Goal: Information Seeking & Learning: Compare options

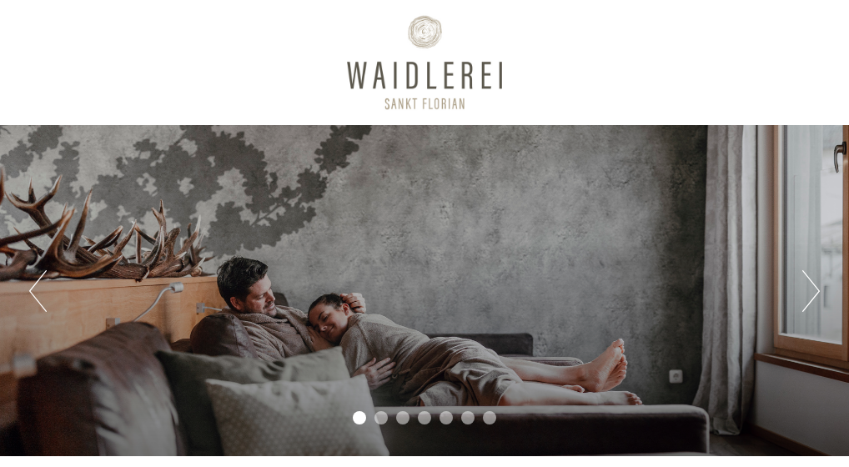
click at [809, 291] on button "Next" at bounding box center [811, 291] width 18 height 42
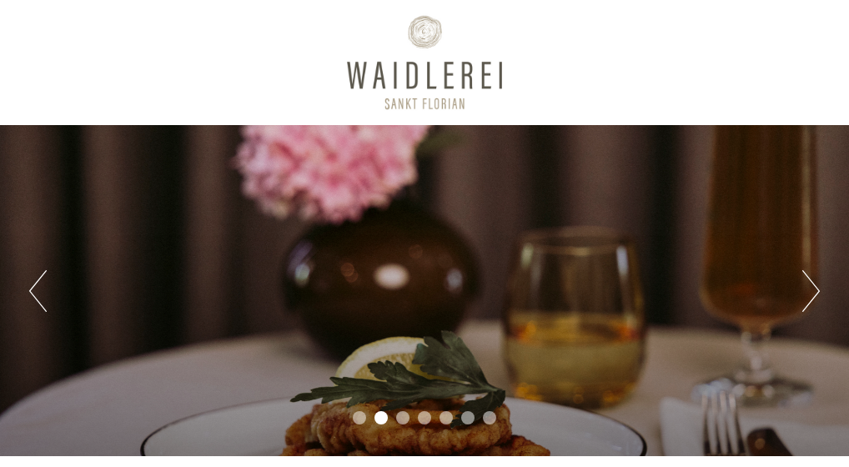
click at [809, 291] on button "Next" at bounding box center [811, 291] width 18 height 42
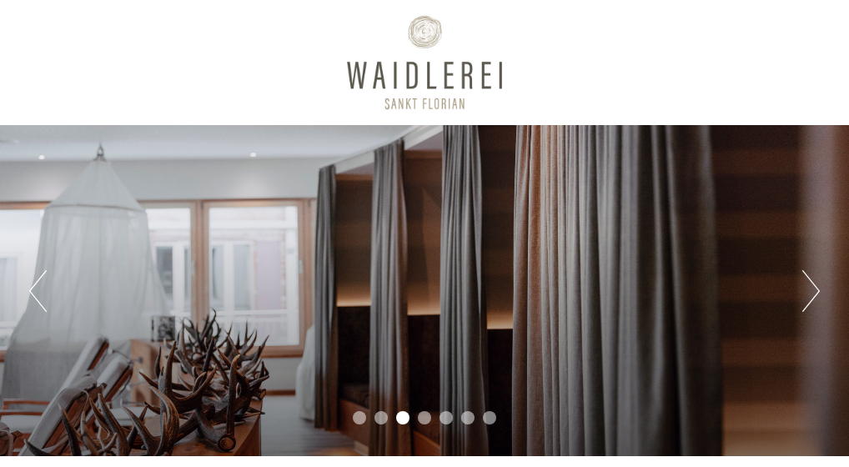
click at [809, 291] on button "Next" at bounding box center [811, 291] width 18 height 42
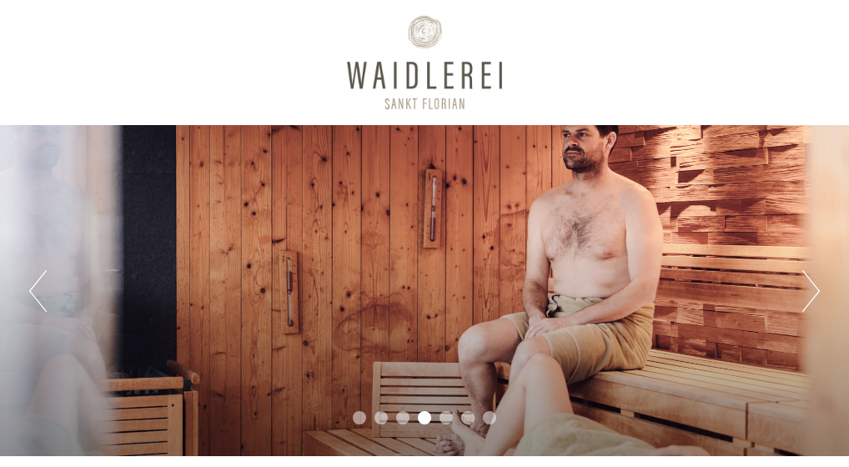
click at [809, 291] on button "Next" at bounding box center [811, 291] width 18 height 42
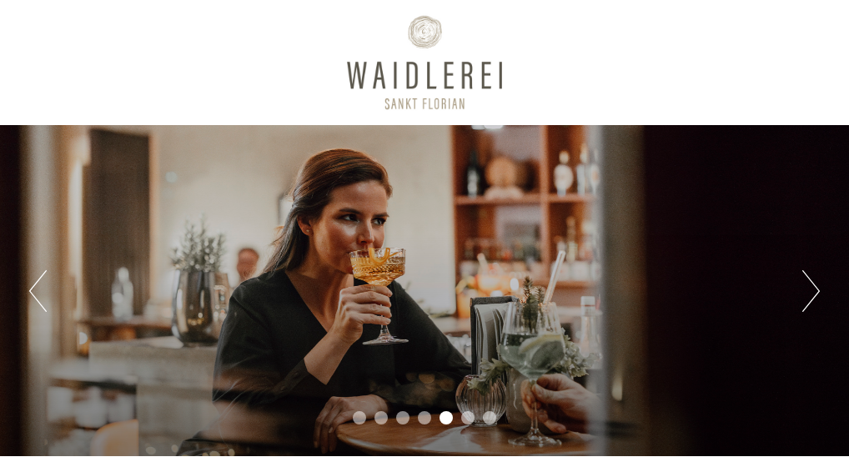
click at [809, 291] on button "Next" at bounding box center [811, 291] width 18 height 42
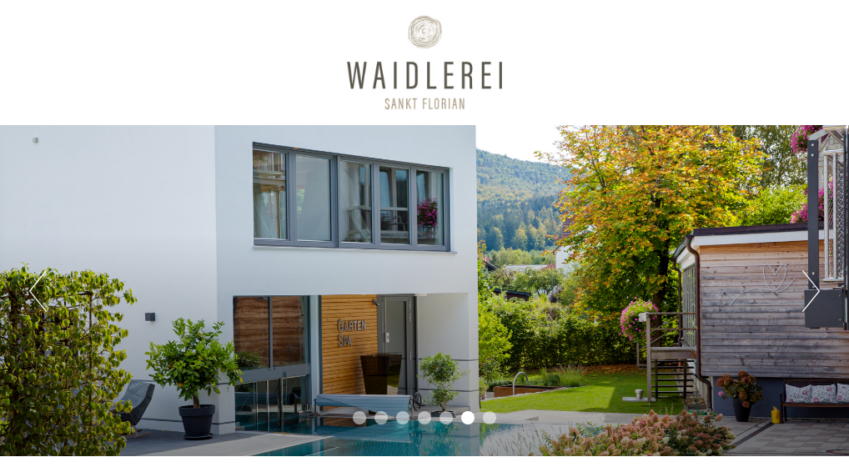
click at [809, 291] on button "Next" at bounding box center [811, 291] width 18 height 42
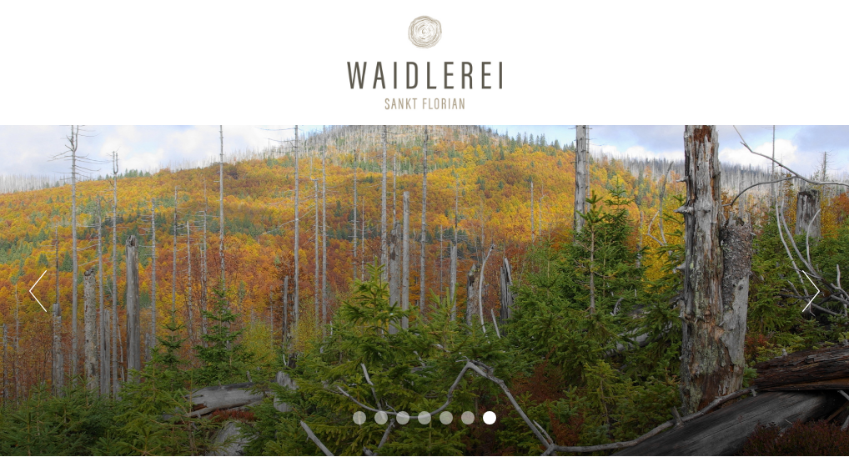
click at [809, 291] on button "Next" at bounding box center [811, 291] width 18 height 42
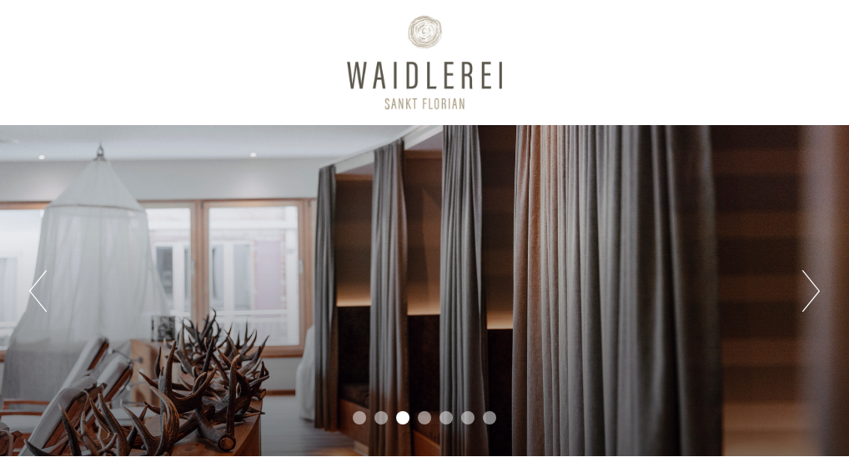
click at [816, 288] on button "Next" at bounding box center [811, 291] width 18 height 42
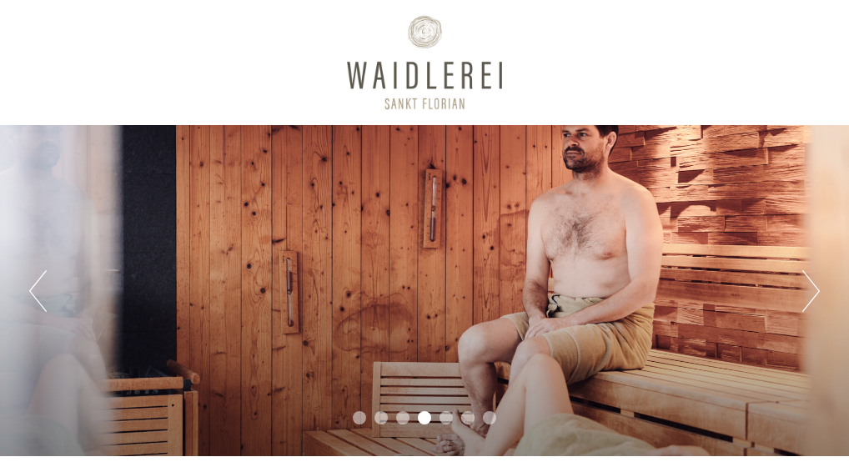
click at [816, 288] on button "Next" at bounding box center [811, 291] width 18 height 42
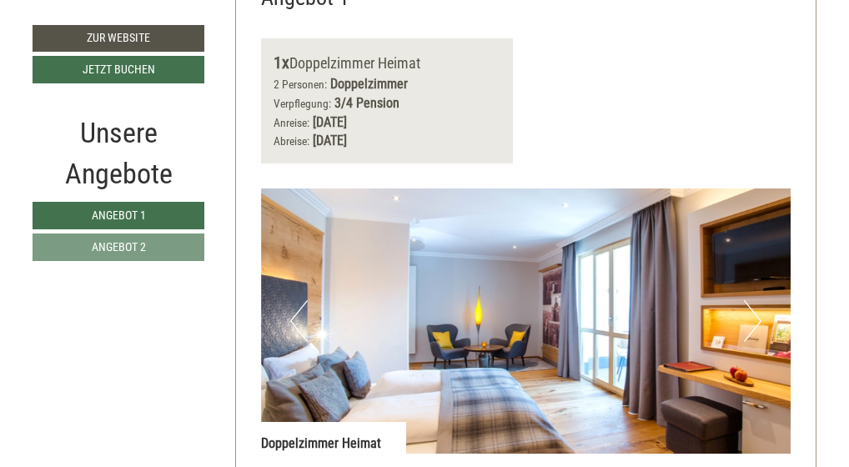
scroll to position [1226, 0]
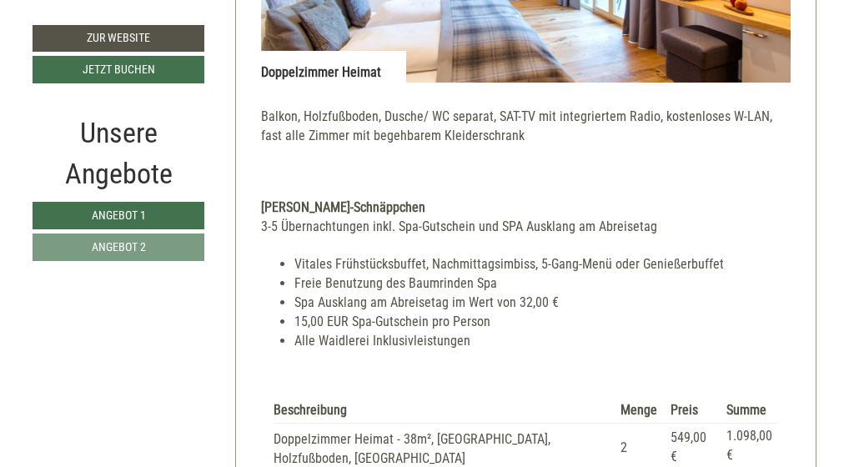
scroll to position [780, 0]
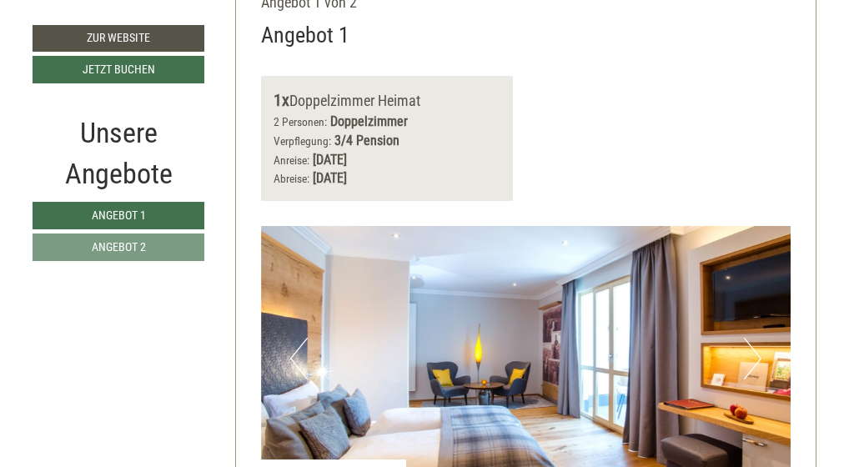
click at [760, 344] on button "Next" at bounding box center [753, 359] width 18 height 42
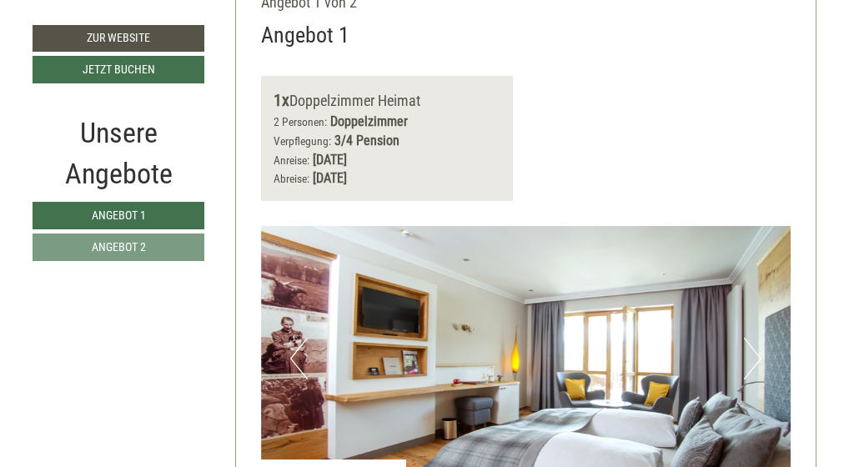
click at [760, 344] on button "Next" at bounding box center [753, 359] width 18 height 42
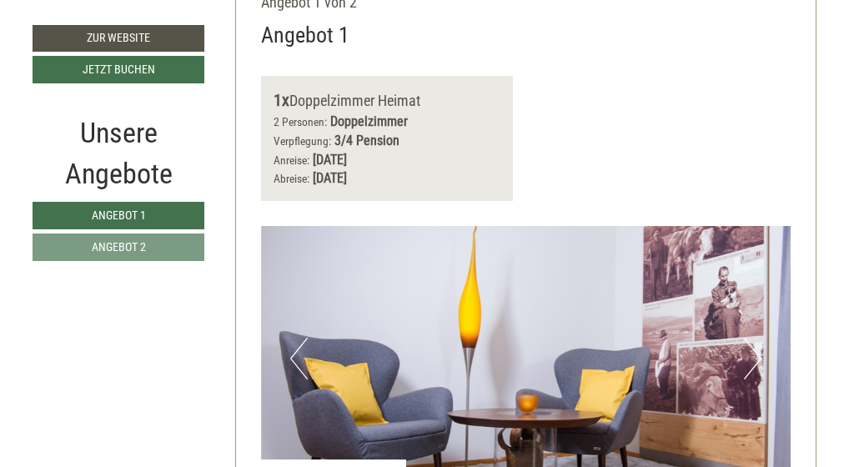
click at [760, 344] on button "Next" at bounding box center [753, 359] width 18 height 42
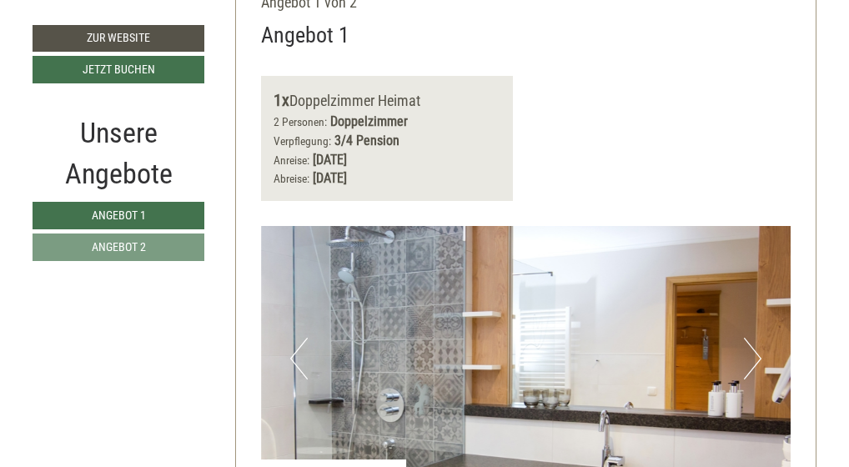
click at [760, 344] on button "Next" at bounding box center [753, 359] width 18 height 42
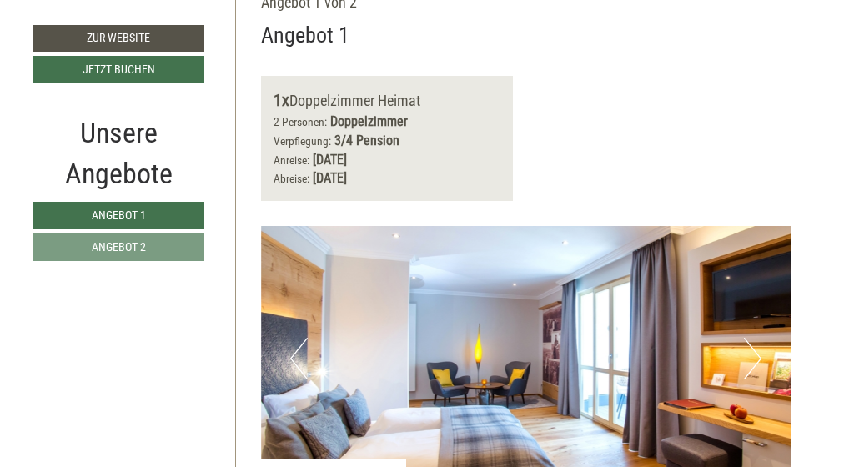
click at [760, 344] on button "Next" at bounding box center [753, 359] width 18 height 42
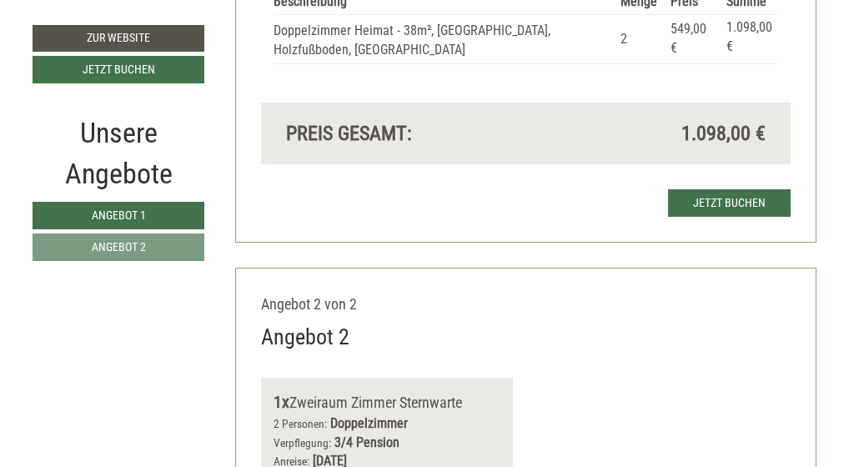
scroll to position [2006, 0]
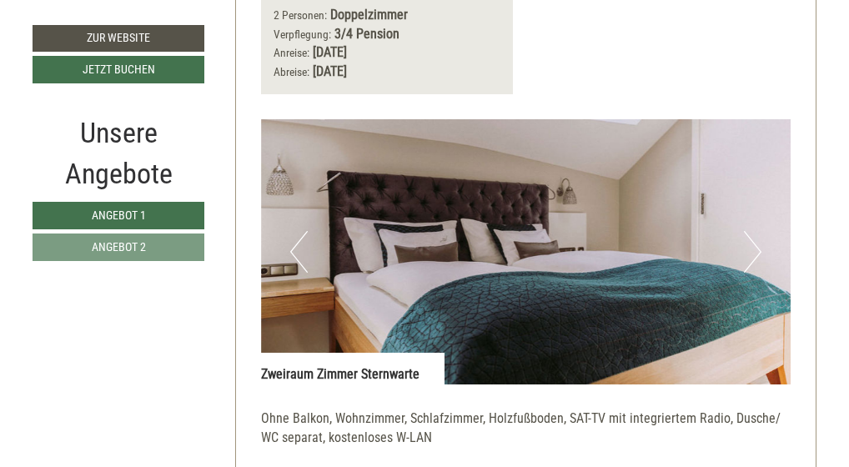
click at [753, 231] on button "Next" at bounding box center [753, 252] width 18 height 42
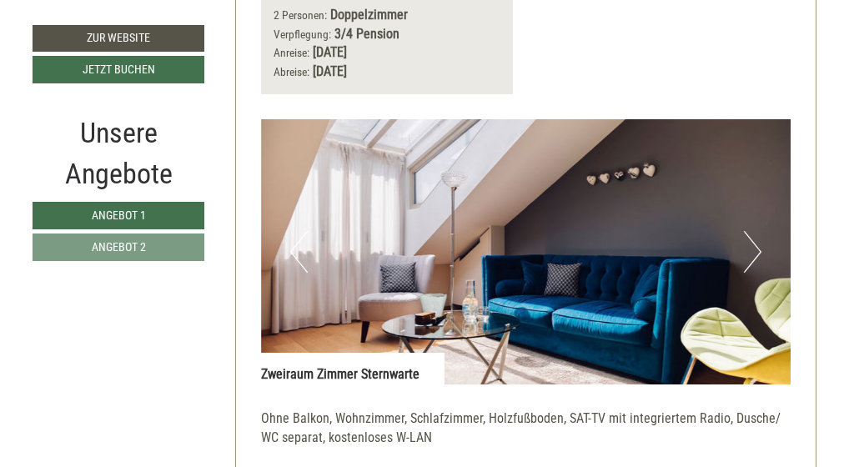
click at [753, 231] on button "Next" at bounding box center [753, 252] width 18 height 42
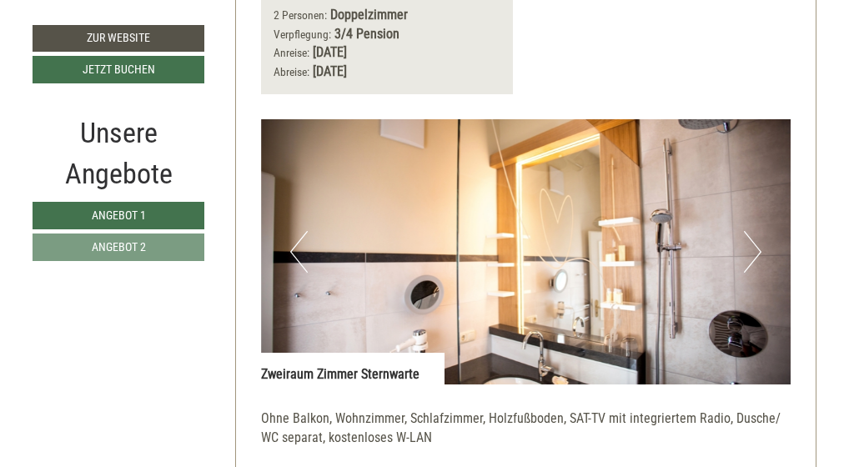
click at [753, 231] on button "Next" at bounding box center [753, 252] width 18 height 42
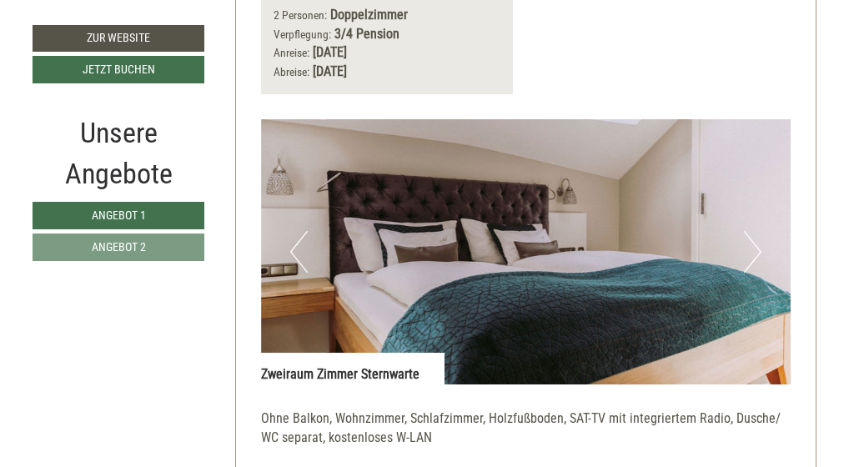
click at [753, 231] on button "Next" at bounding box center [753, 252] width 18 height 42
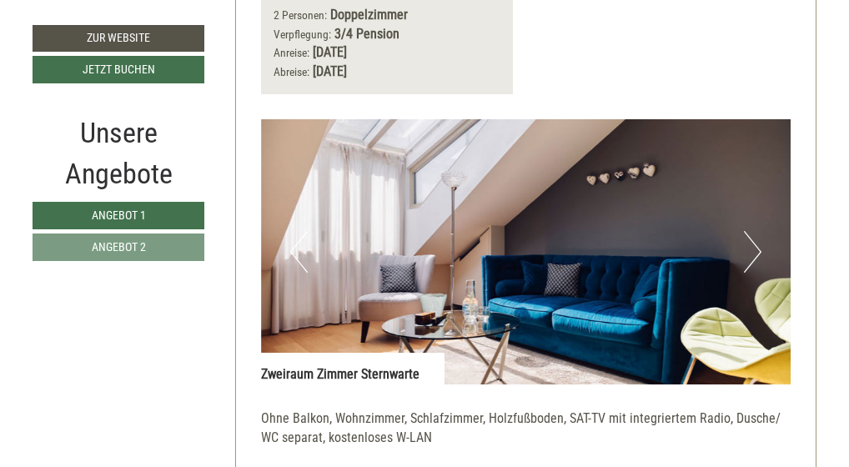
click at [753, 231] on button "Next" at bounding box center [753, 252] width 18 height 42
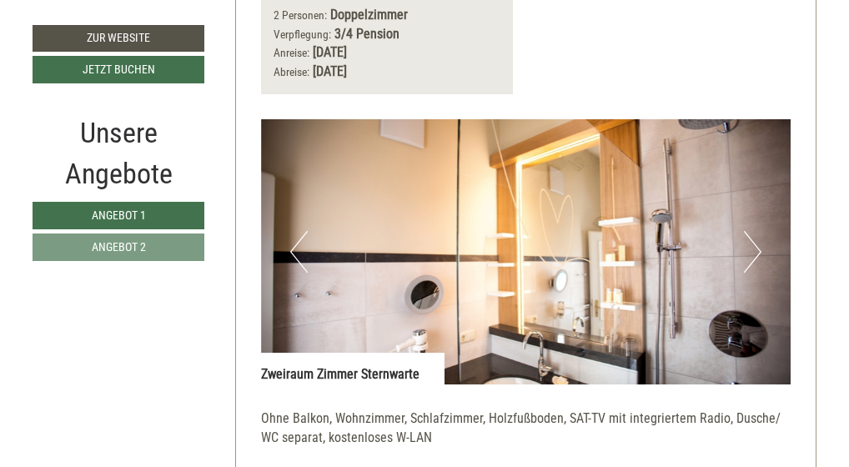
click at [753, 231] on button "Next" at bounding box center [753, 252] width 18 height 42
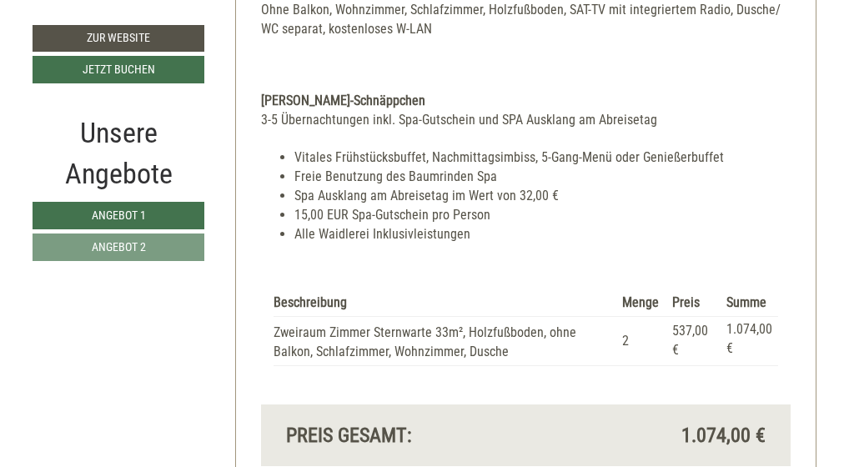
scroll to position [2823, 0]
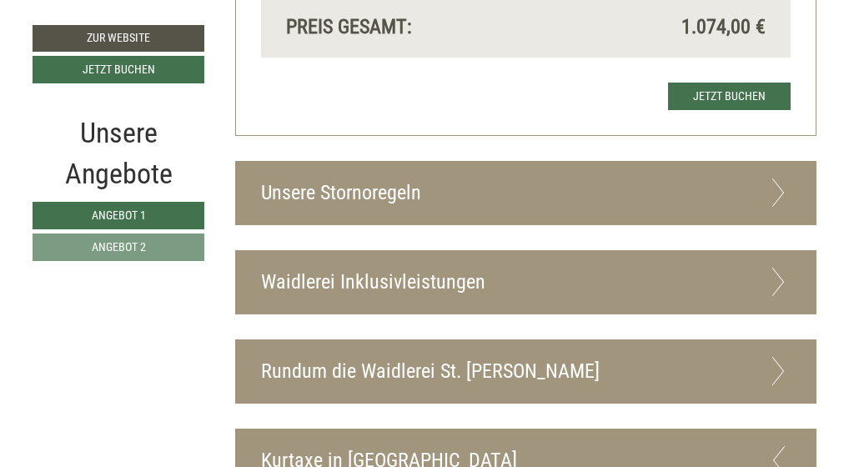
click at [782, 268] on icon at bounding box center [778, 282] width 24 height 28
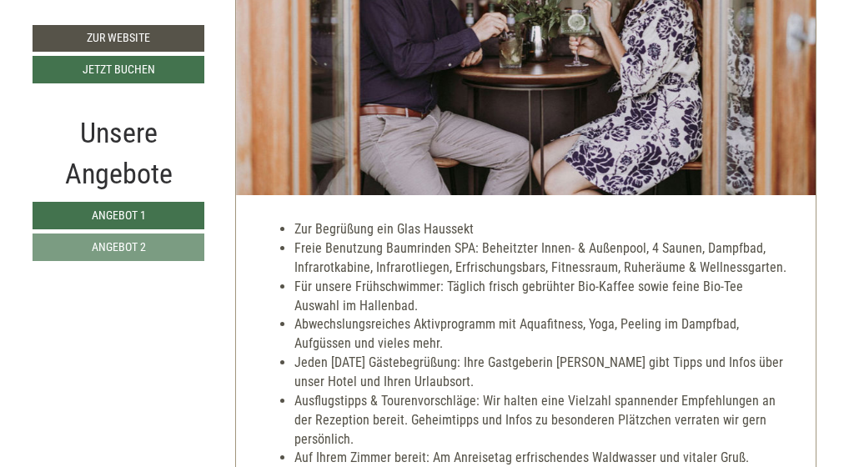
scroll to position [3640, 0]
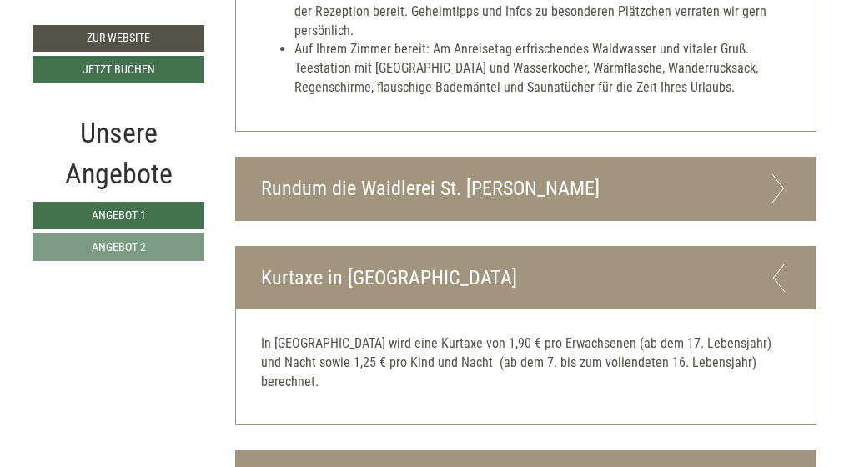
click at [782, 174] on icon at bounding box center [778, 188] width 24 height 28
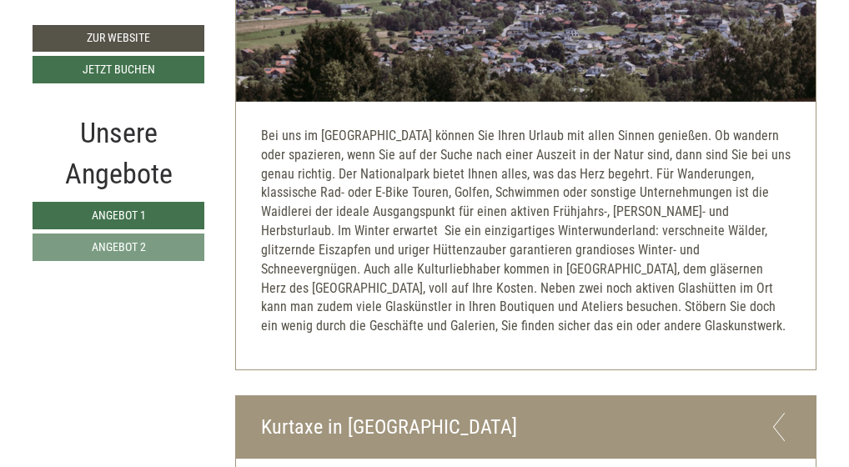
scroll to position [4457, 0]
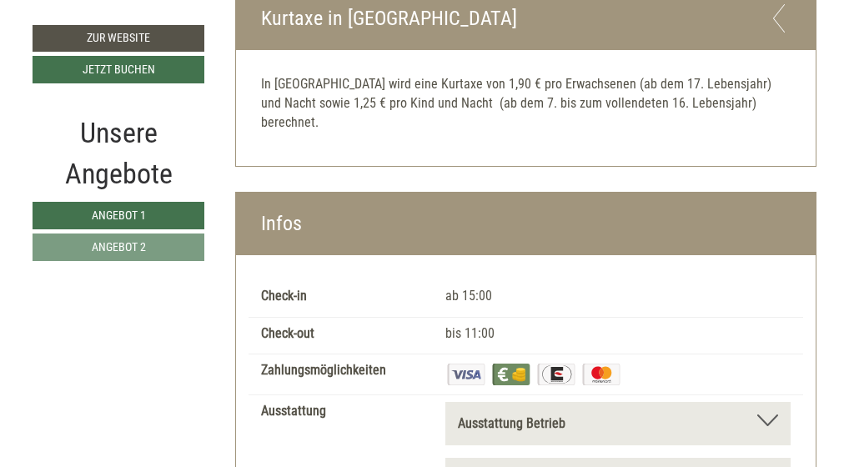
click at [764, 414] on div at bounding box center [767, 420] width 21 height 12
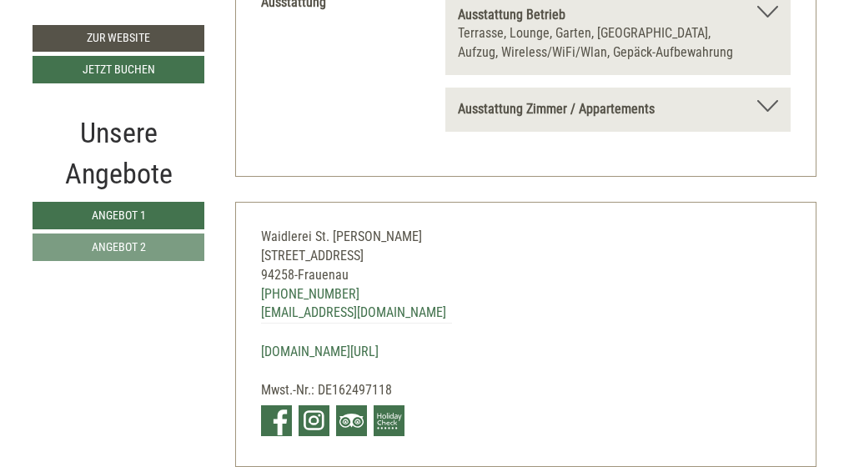
click at [766, 100] on div at bounding box center [767, 106] width 21 height 12
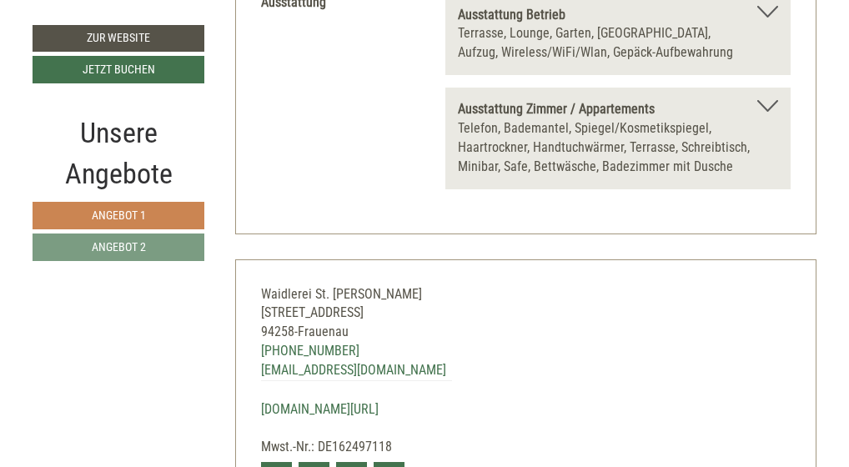
click at [123, 214] on span "Angebot 1" at bounding box center [119, 214] width 54 height 13
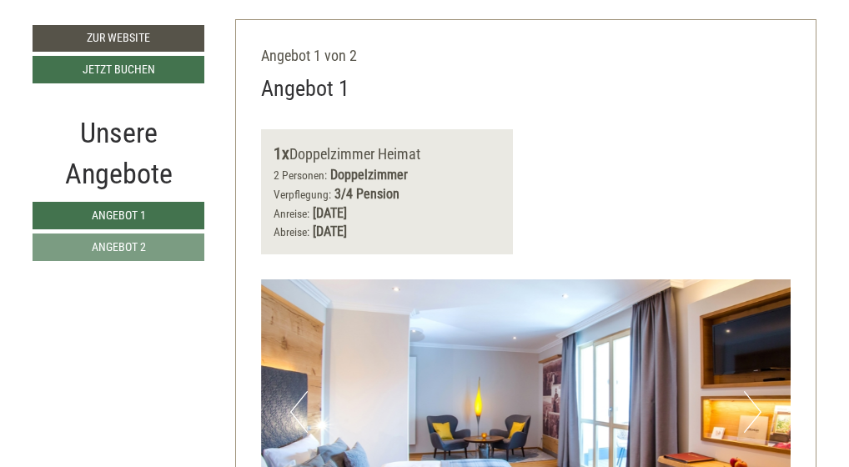
click at [761, 393] on button "Next" at bounding box center [753, 412] width 18 height 42
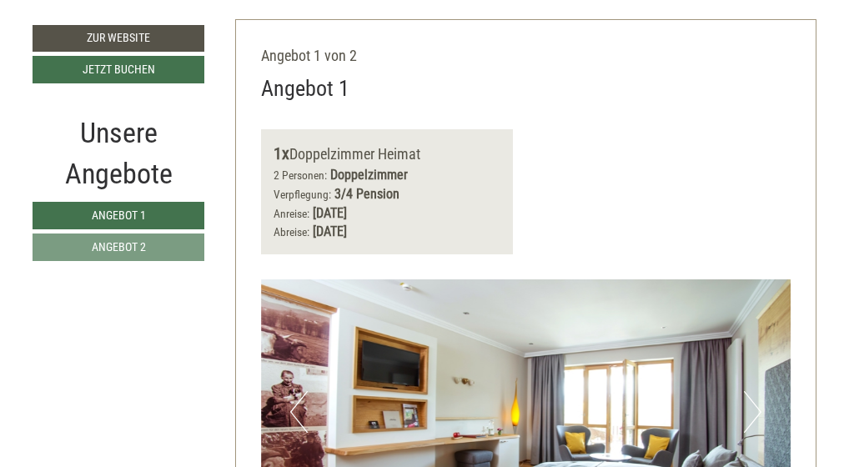
click at [761, 393] on button "Next" at bounding box center [753, 412] width 18 height 42
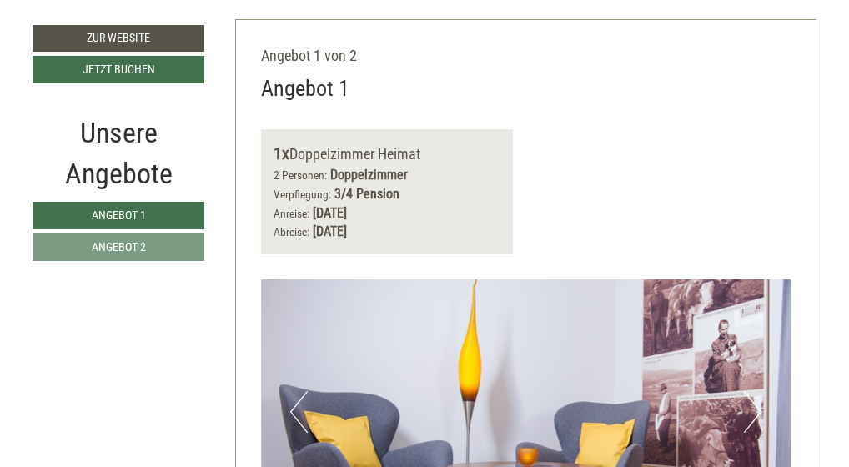
click at [761, 393] on button "Next" at bounding box center [753, 412] width 18 height 42
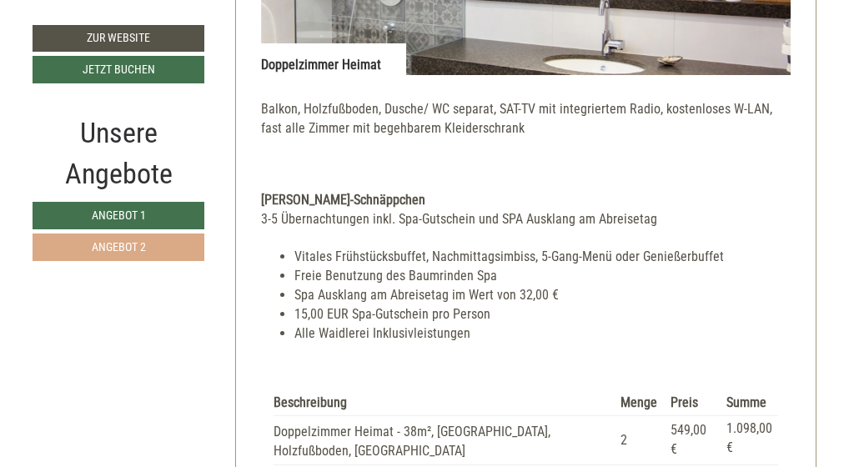
click at [121, 244] on span "Angebot 2" at bounding box center [119, 246] width 54 height 13
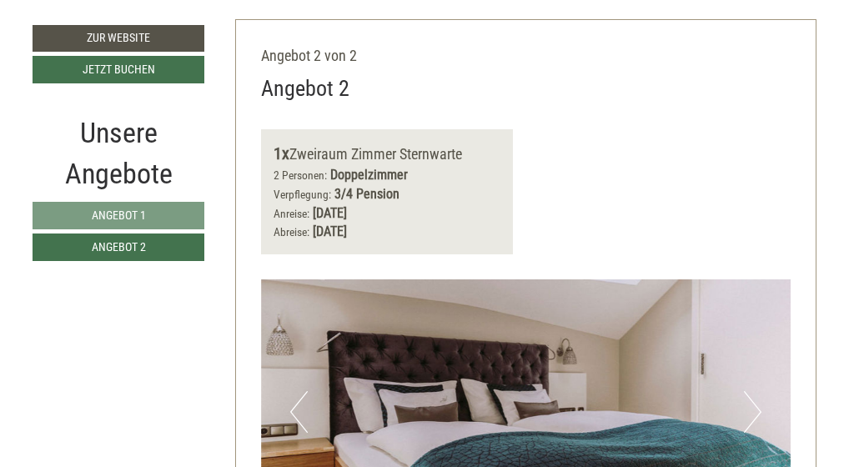
scroll to position [1135, 0]
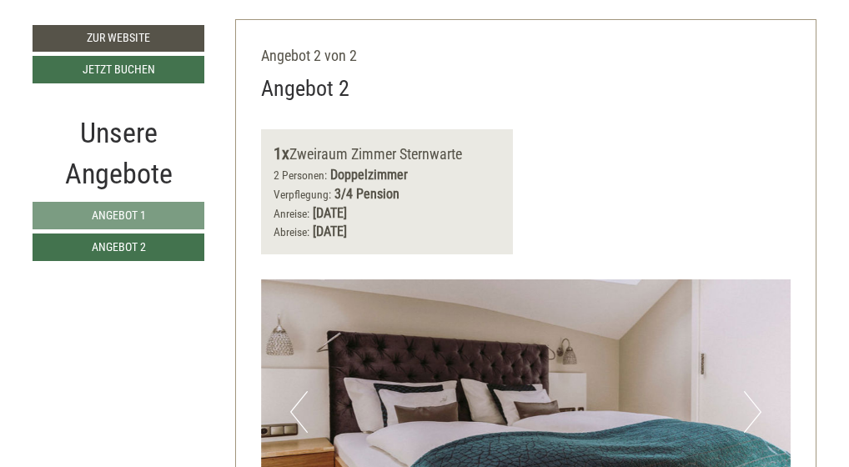
click at [754, 391] on button "Next" at bounding box center [753, 412] width 18 height 42
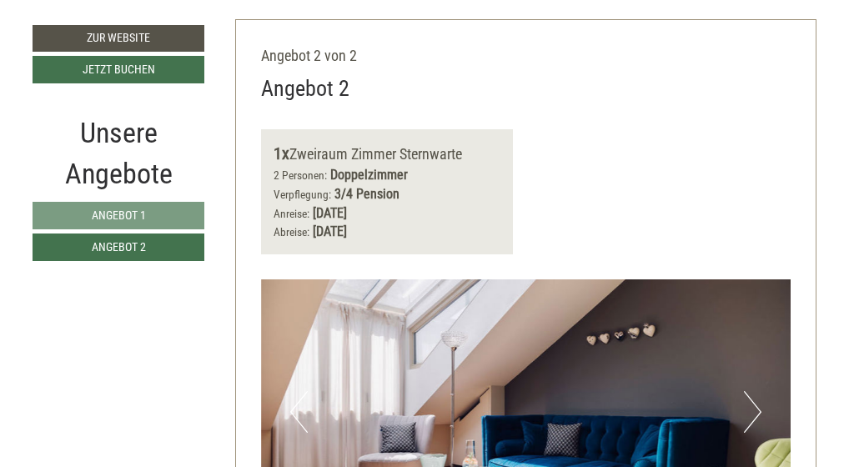
click at [754, 391] on button "Next" at bounding box center [753, 412] width 18 height 42
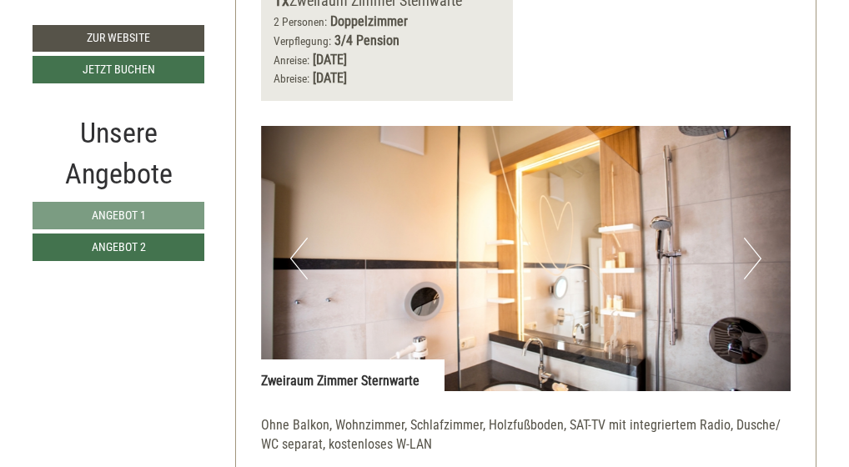
click at [752, 240] on button "Next" at bounding box center [753, 259] width 18 height 42
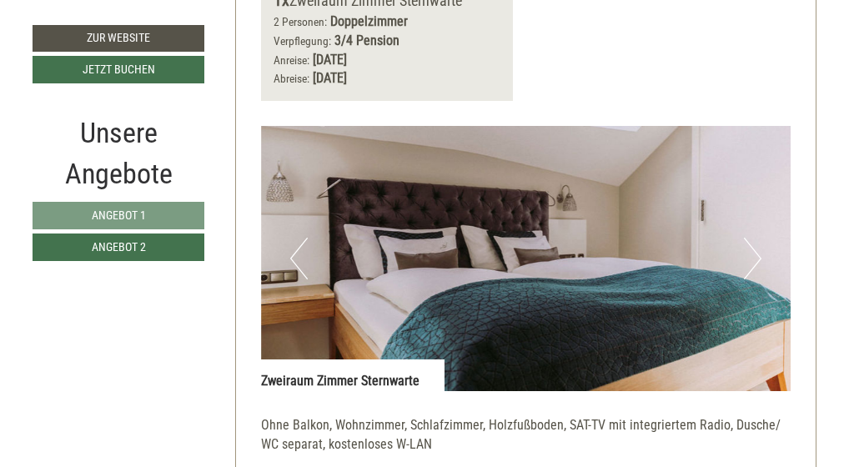
click at [752, 240] on button "Next" at bounding box center [753, 259] width 18 height 42
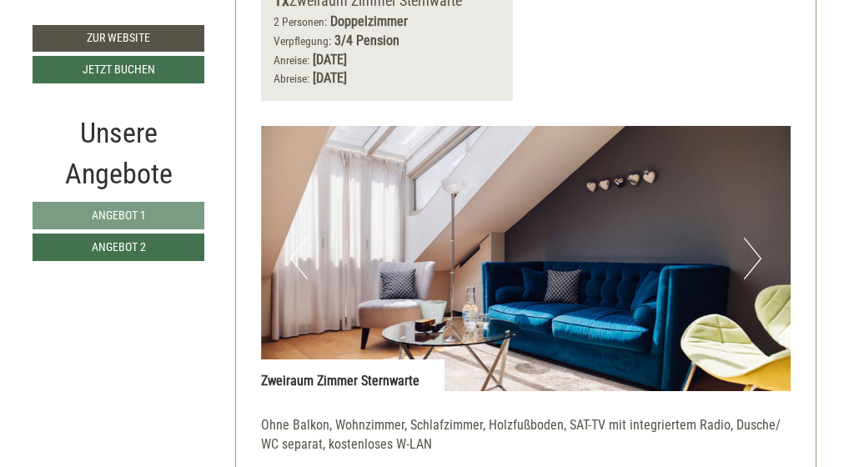
scroll to position [1288, 0]
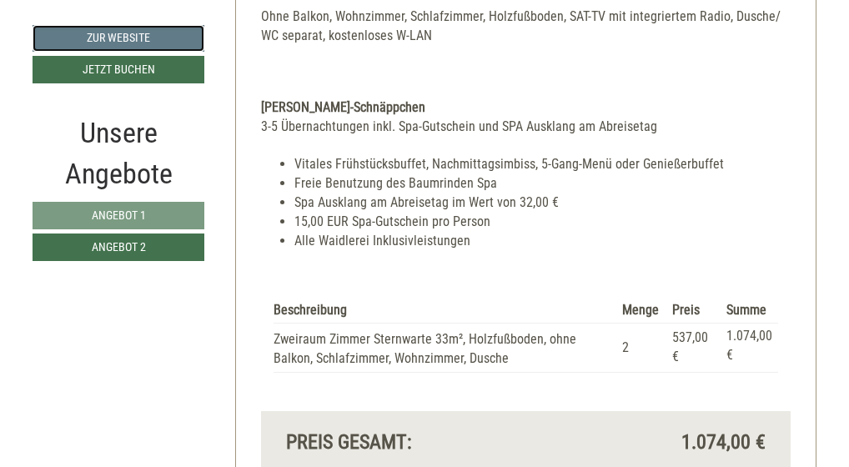
click at [132, 34] on link "Zur Website" at bounding box center [119, 38] width 172 height 27
